Goal: Task Accomplishment & Management: Manage account settings

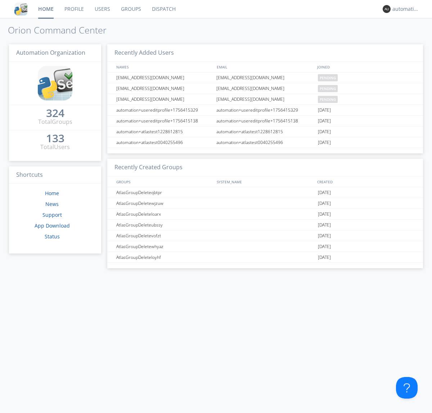
click at [163, 9] on link "Dispatch" at bounding box center [164, 9] width 35 height 18
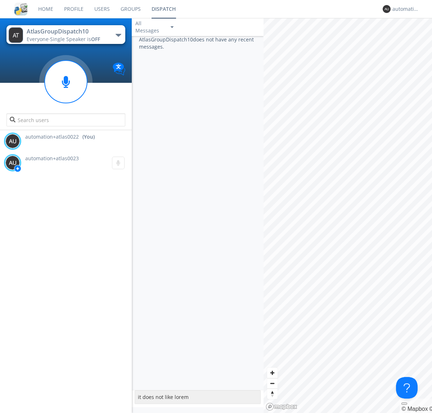
type textarea "it does not like lorem"
click at [404, 9] on div "automation+atlas0022" at bounding box center [405, 8] width 27 height 7
click at [409, 38] on div "Log Out" at bounding box center [409, 38] width 37 height 13
